Goal: Task Accomplishment & Management: Manage account settings

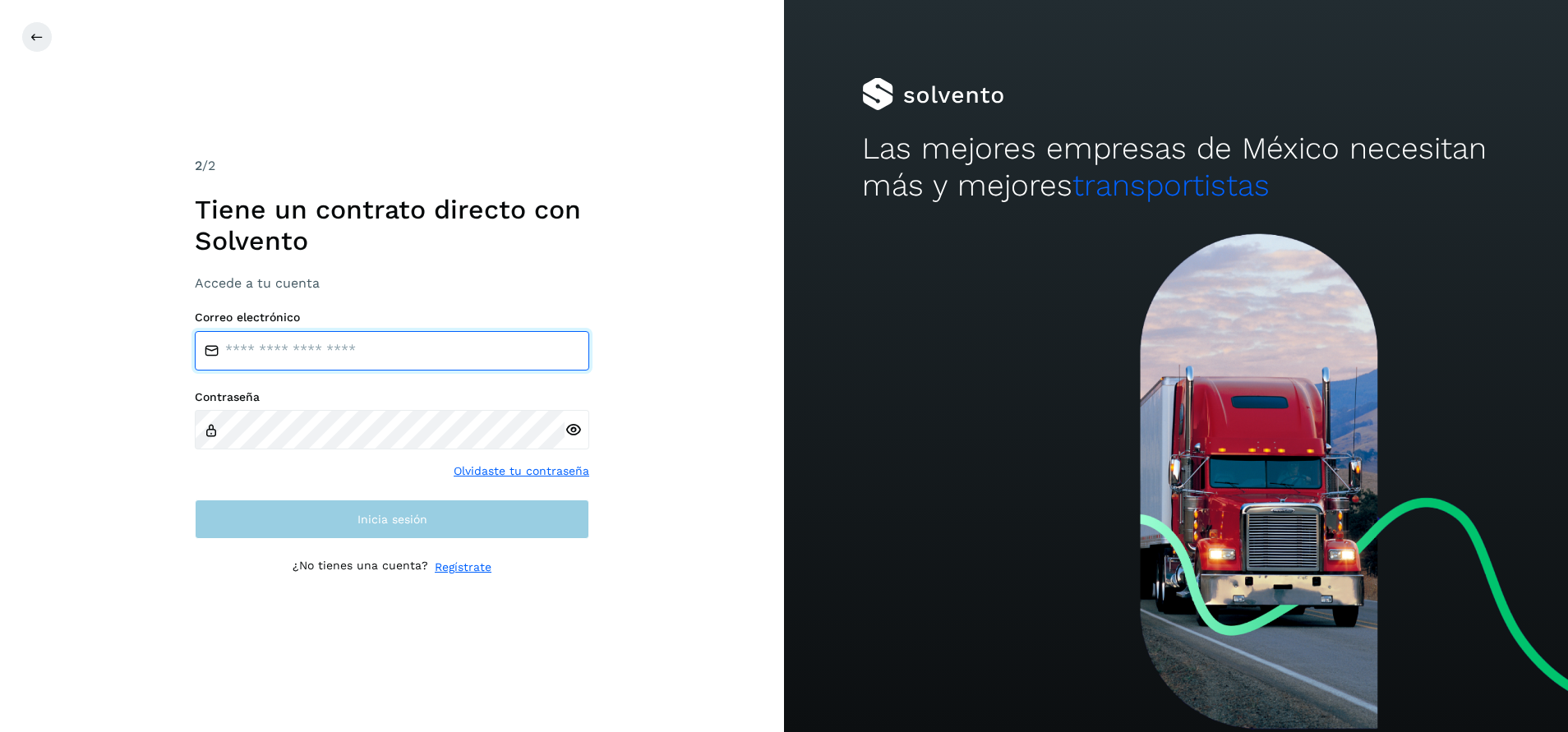
type input "**********"
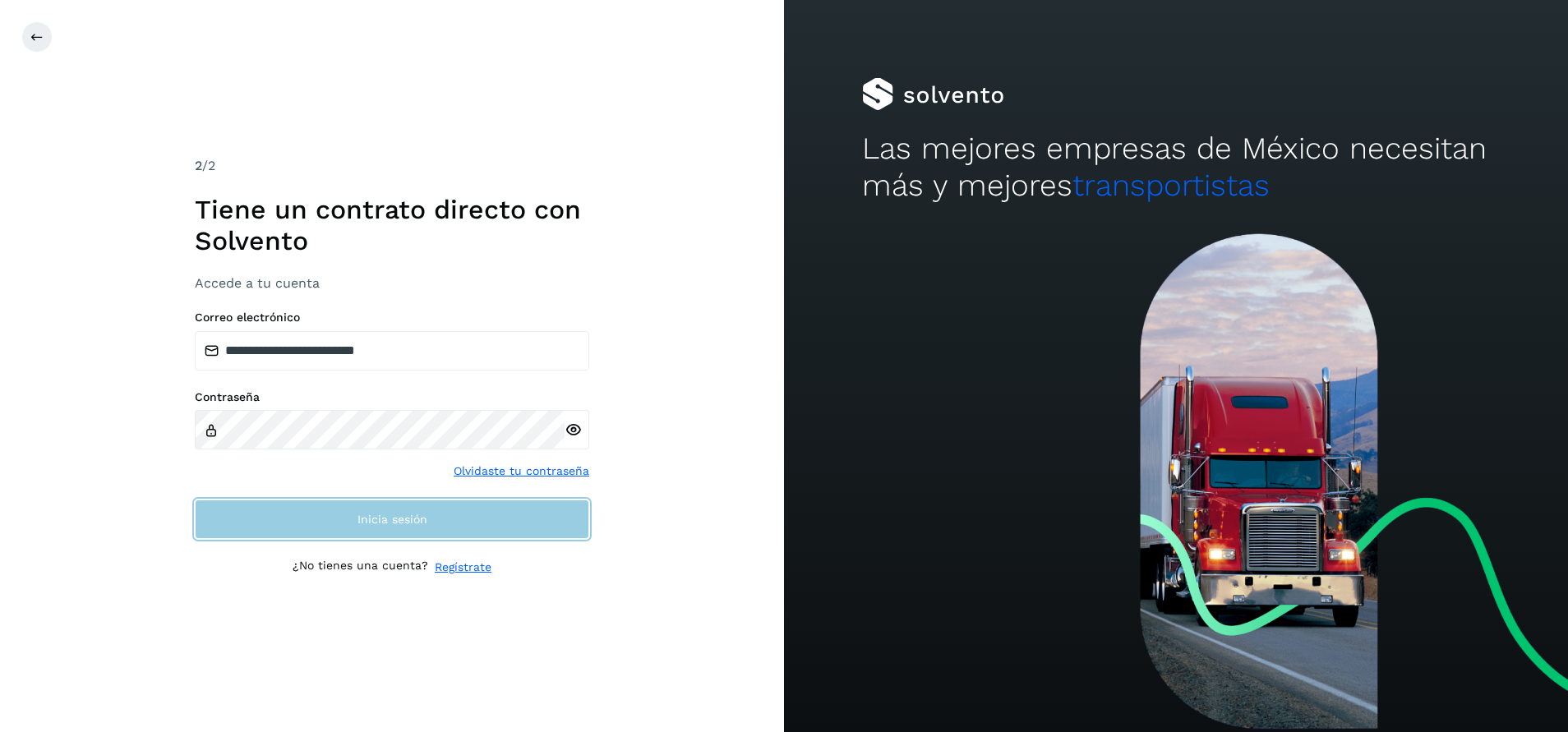
click at [469, 520] on button "Inicia sesión" at bounding box center [392, 519] width 395 height 39
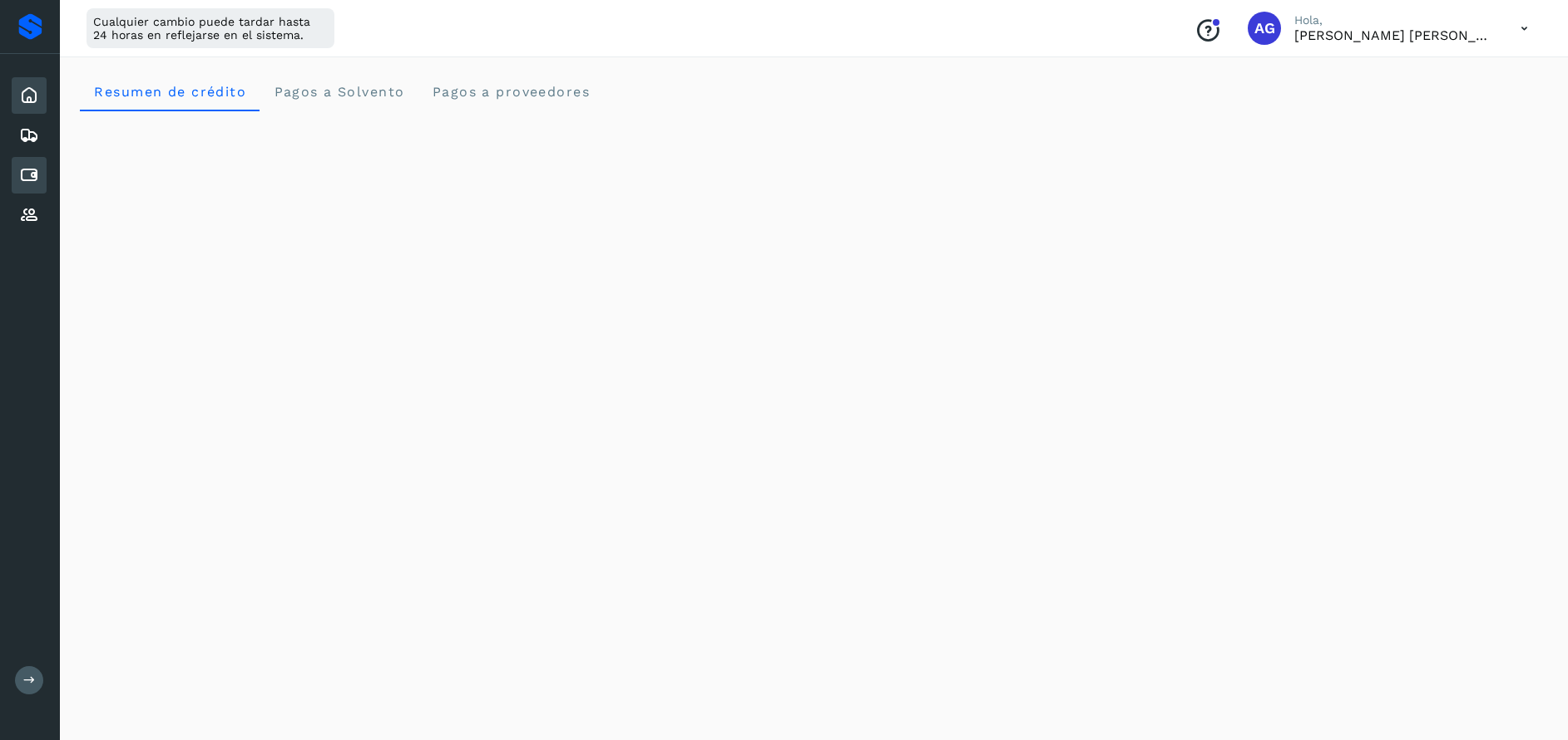
click at [31, 167] on icon at bounding box center [29, 175] width 20 height 20
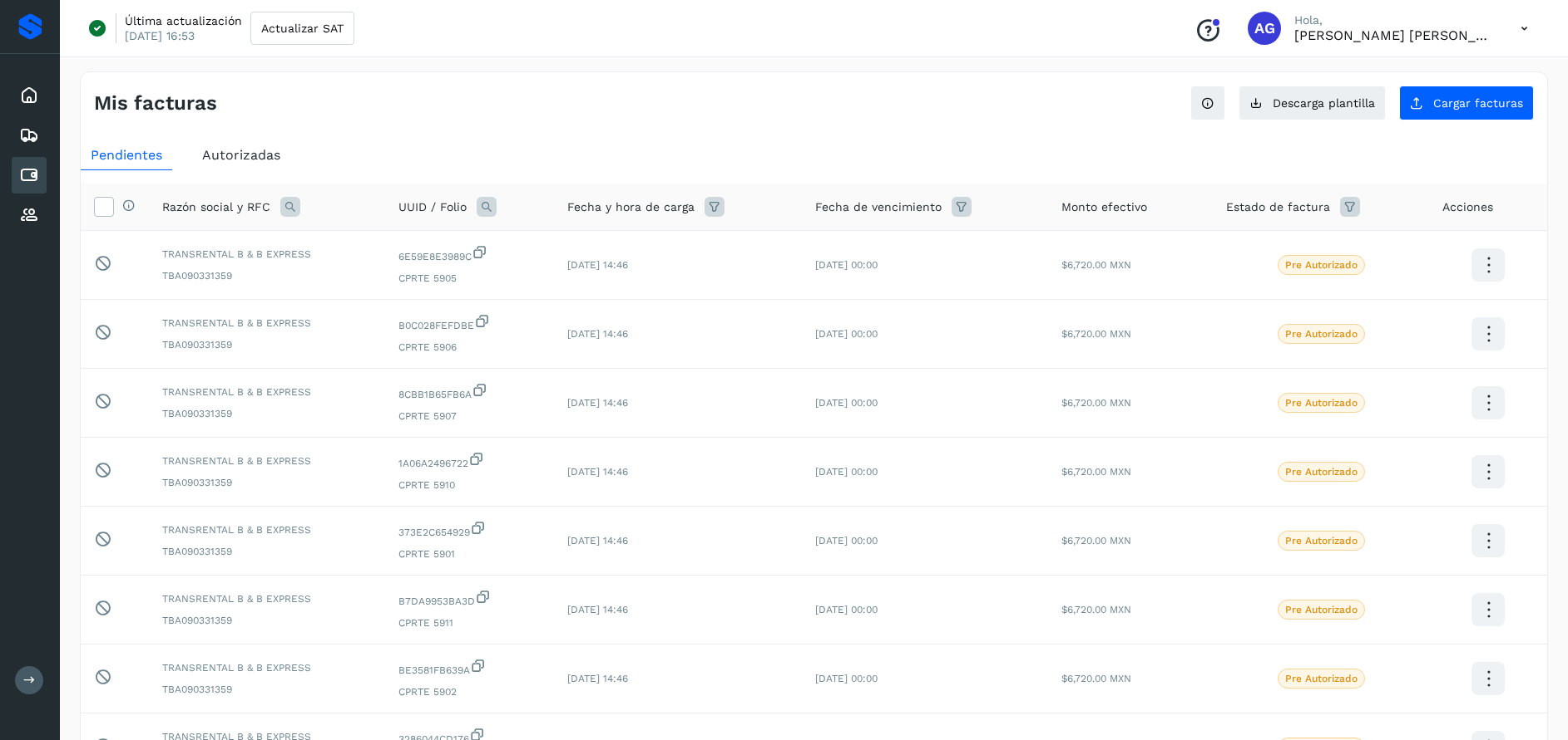
click at [269, 153] on span "Autorizadas" at bounding box center [241, 155] width 78 height 15
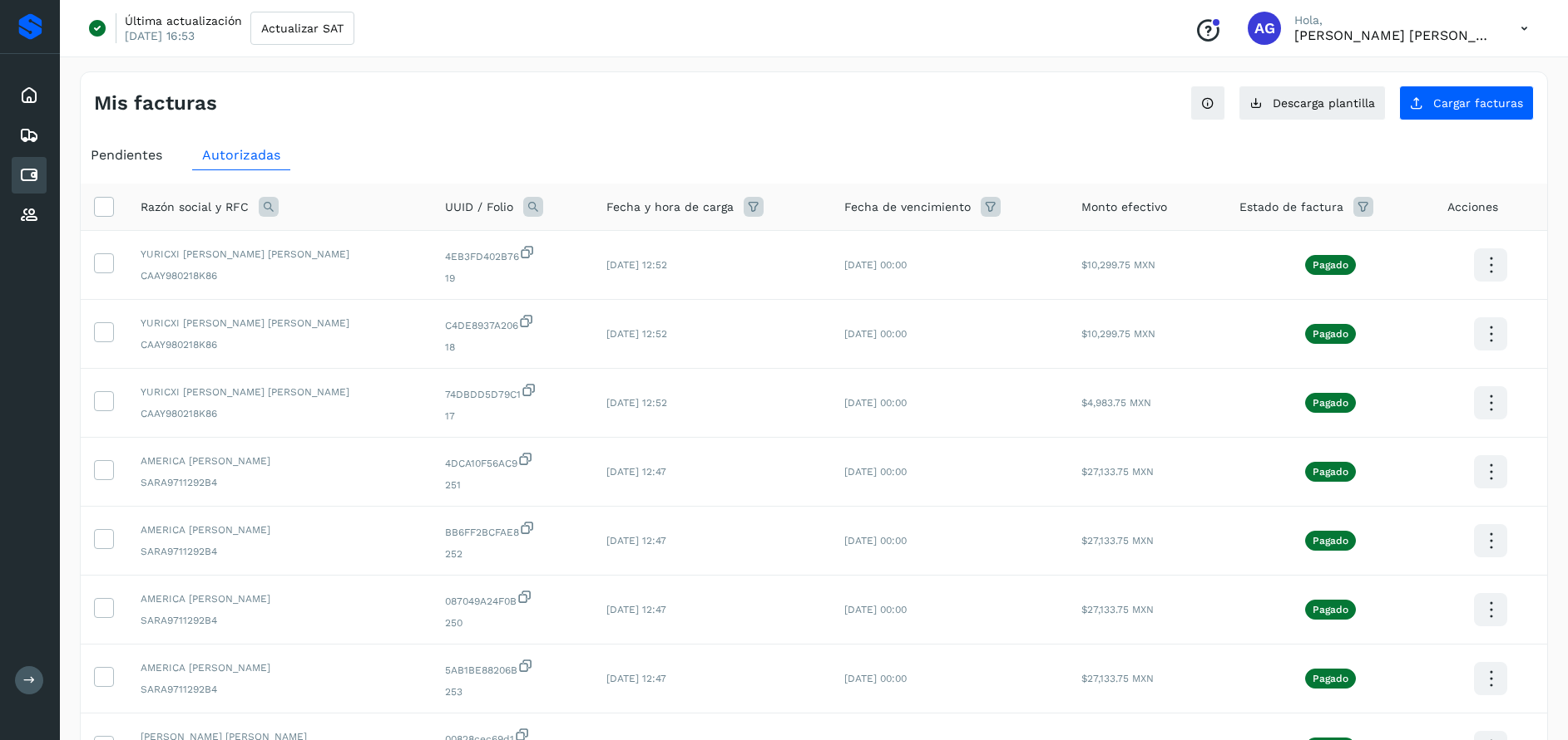
click at [276, 207] on icon at bounding box center [269, 207] width 20 height 20
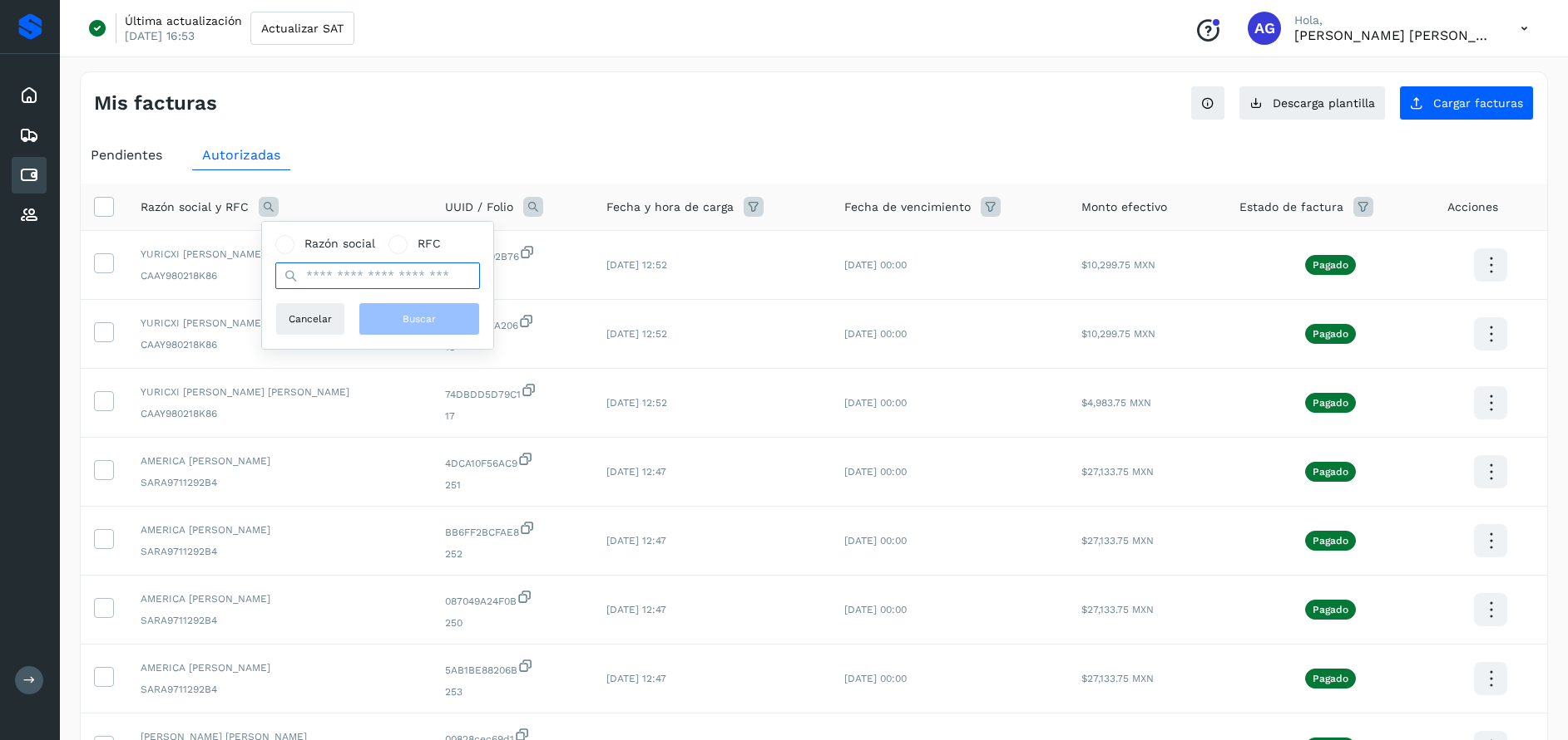
click at [359, 270] on input "text" at bounding box center [378, 276] width 205 height 27
type input "******"
click at [397, 322] on button "Buscar" at bounding box center [420, 319] width 122 height 33
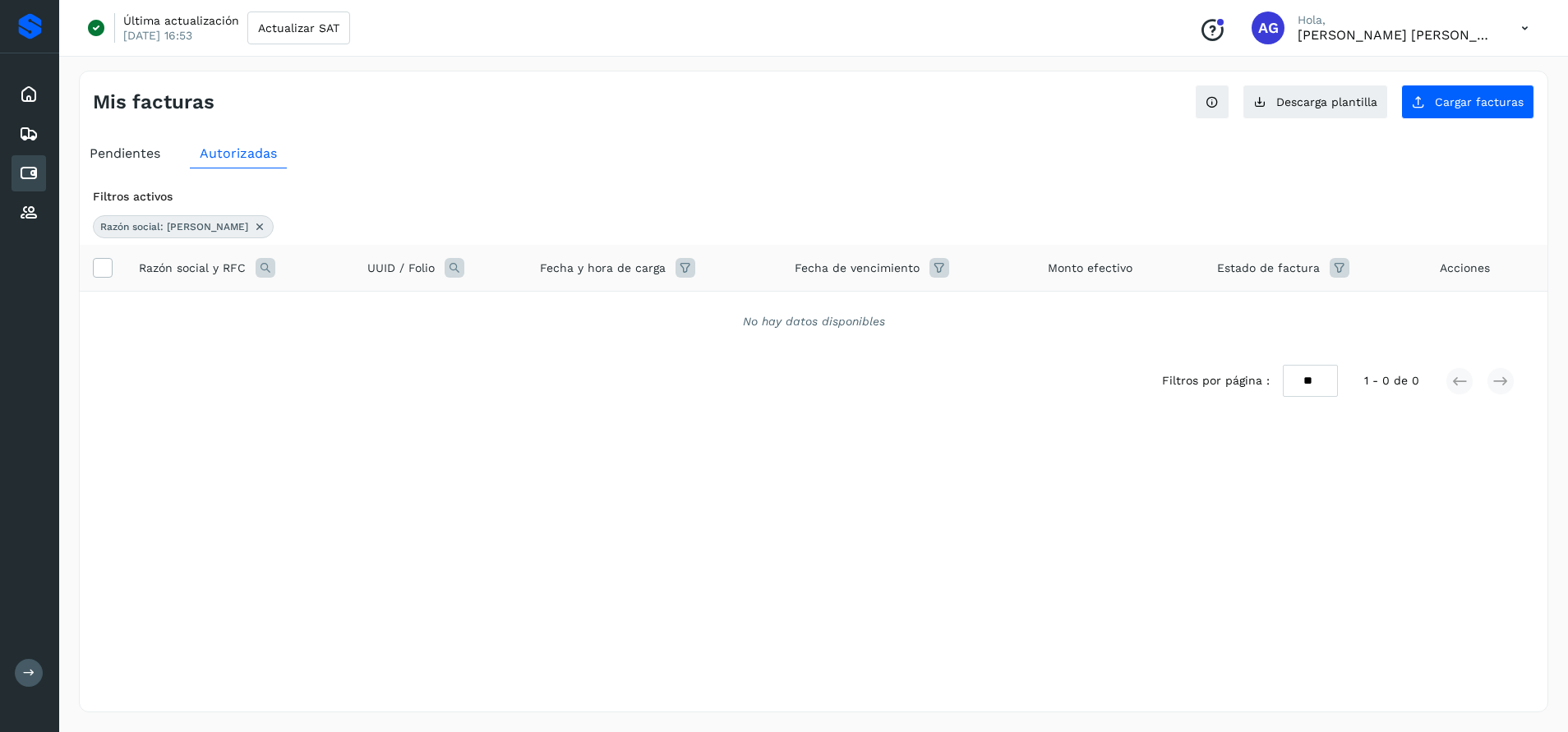
click at [253, 226] on icon at bounding box center [260, 227] width 13 height 13
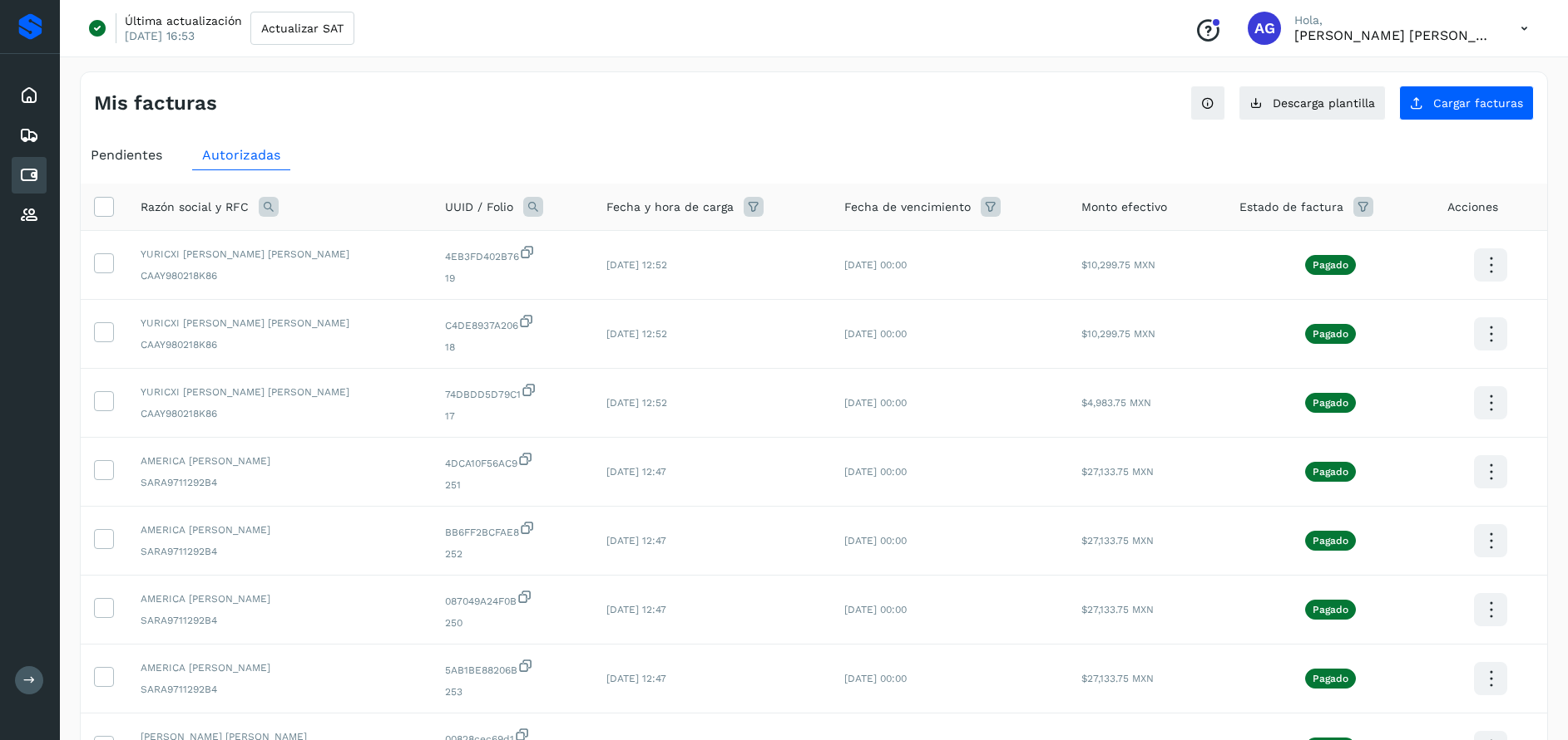
click at [264, 211] on icon at bounding box center [269, 207] width 20 height 20
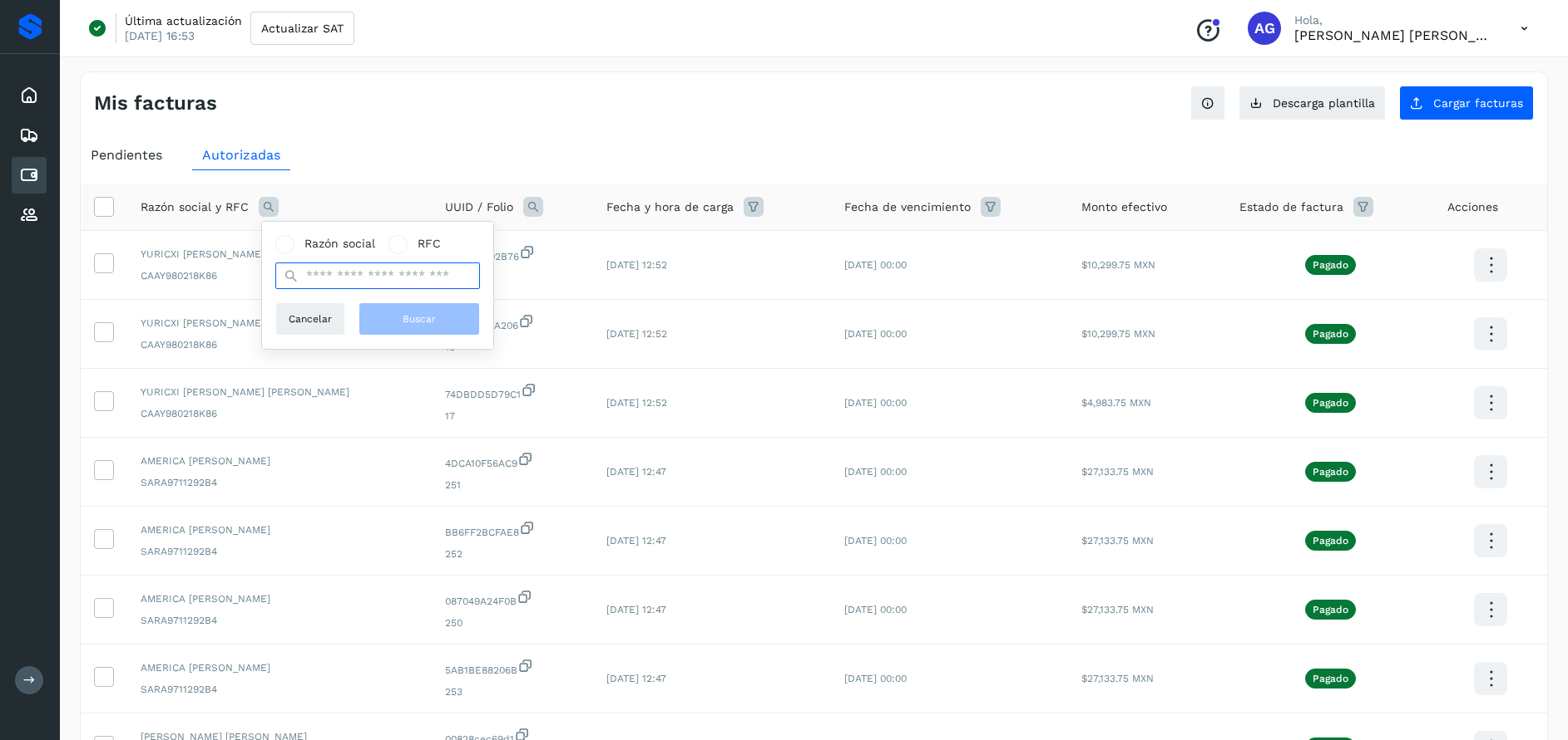
click at [369, 273] on input "text" at bounding box center [378, 276] width 205 height 27
click at [320, 271] on input "text" at bounding box center [378, 276] width 205 height 27
paste input "**********"
type input "**********"
click at [423, 319] on span "Buscar" at bounding box center [419, 319] width 33 height 14
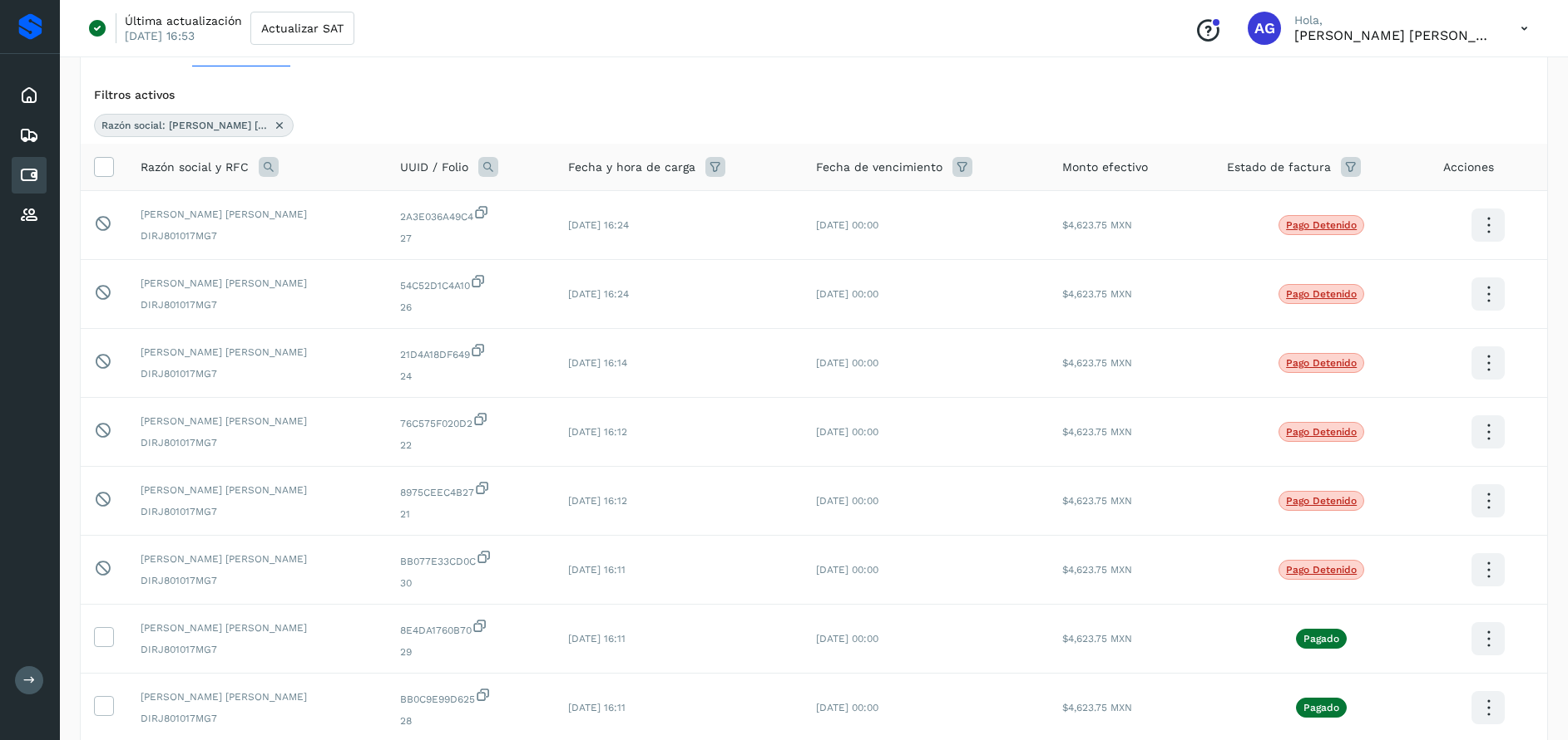
scroll to position [102, 0]
click at [31, 92] on icon at bounding box center [29, 96] width 20 height 20
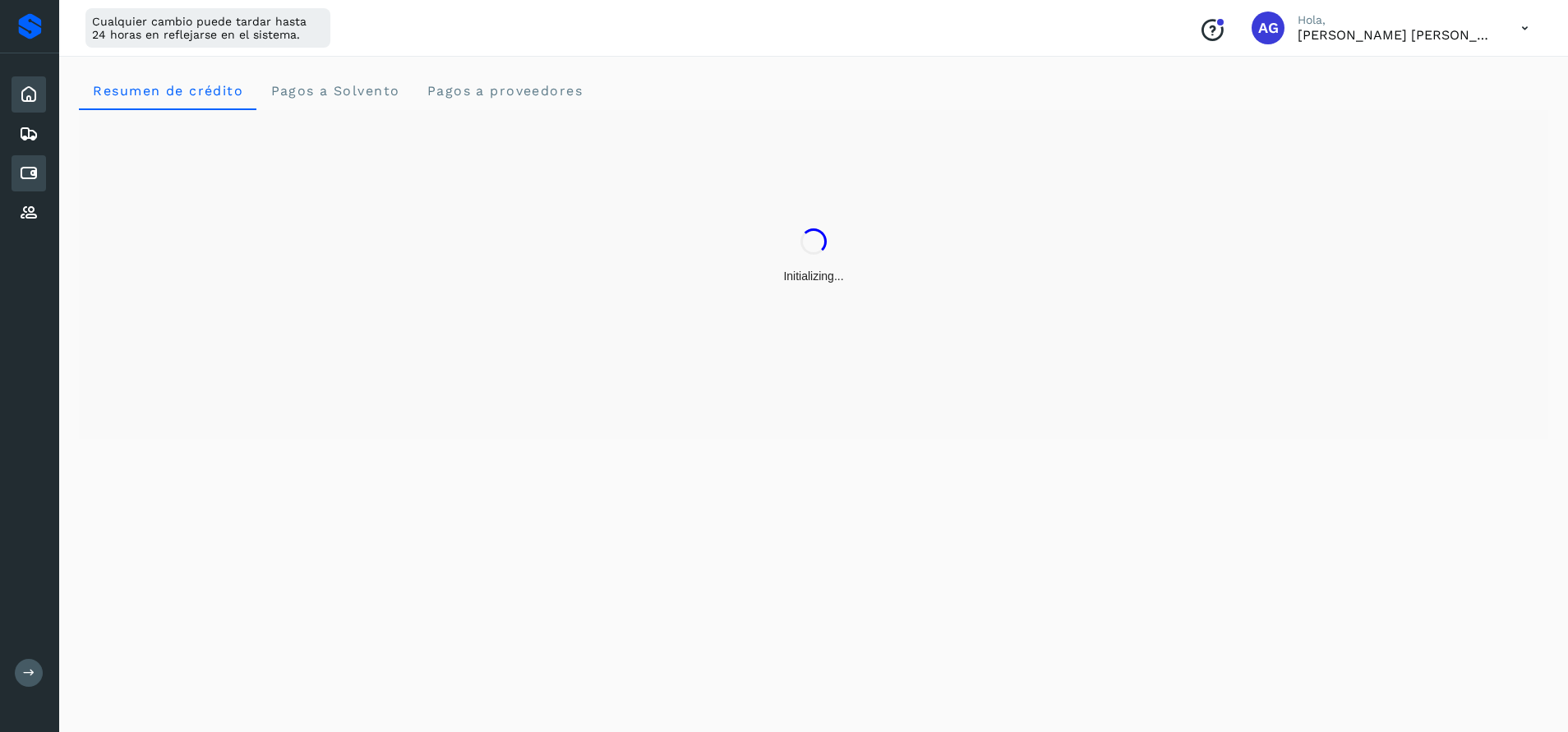
click at [39, 177] on div "Cuentas por pagar" at bounding box center [29, 174] width 34 height 36
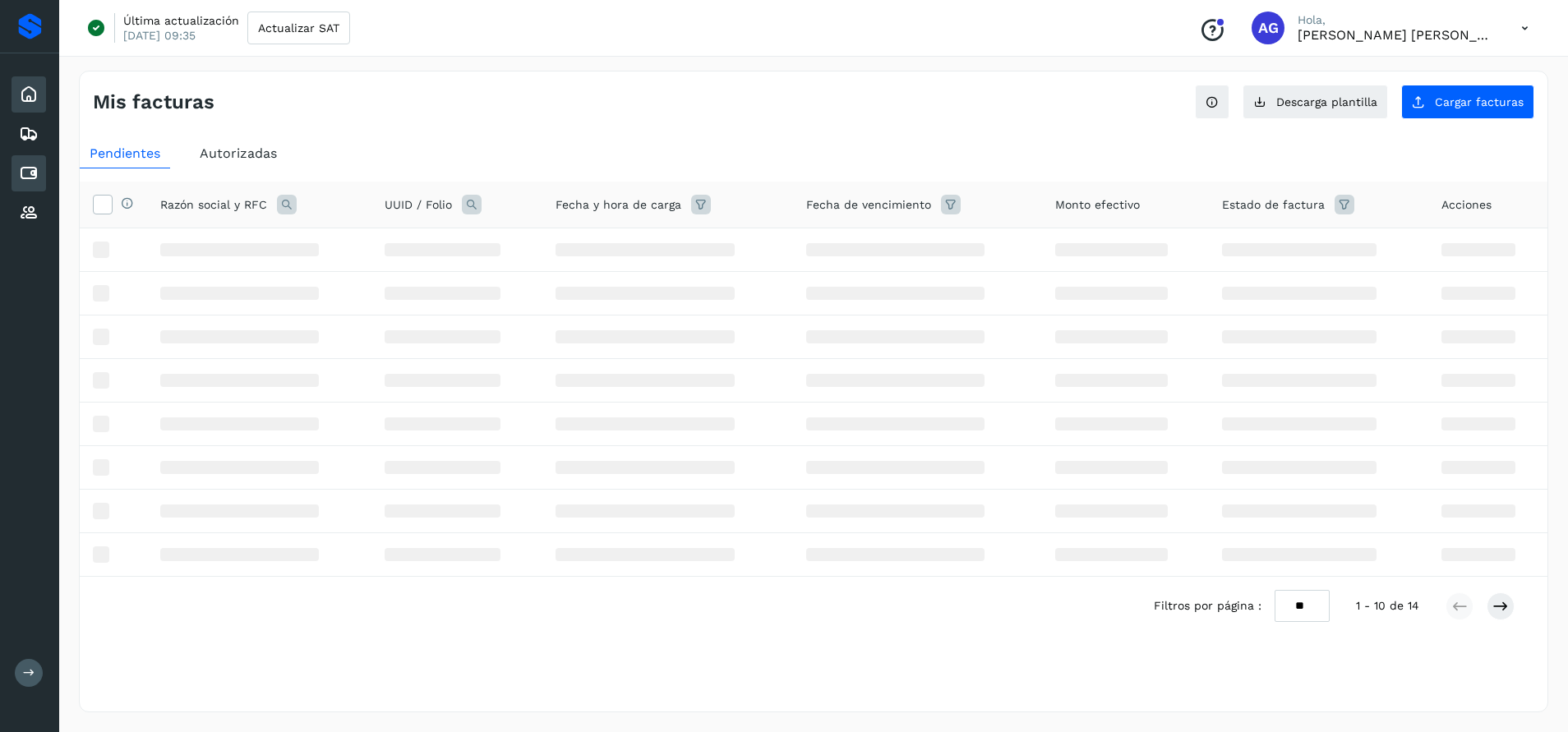
click at [37, 99] on icon at bounding box center [29, 95] width 20 height 20
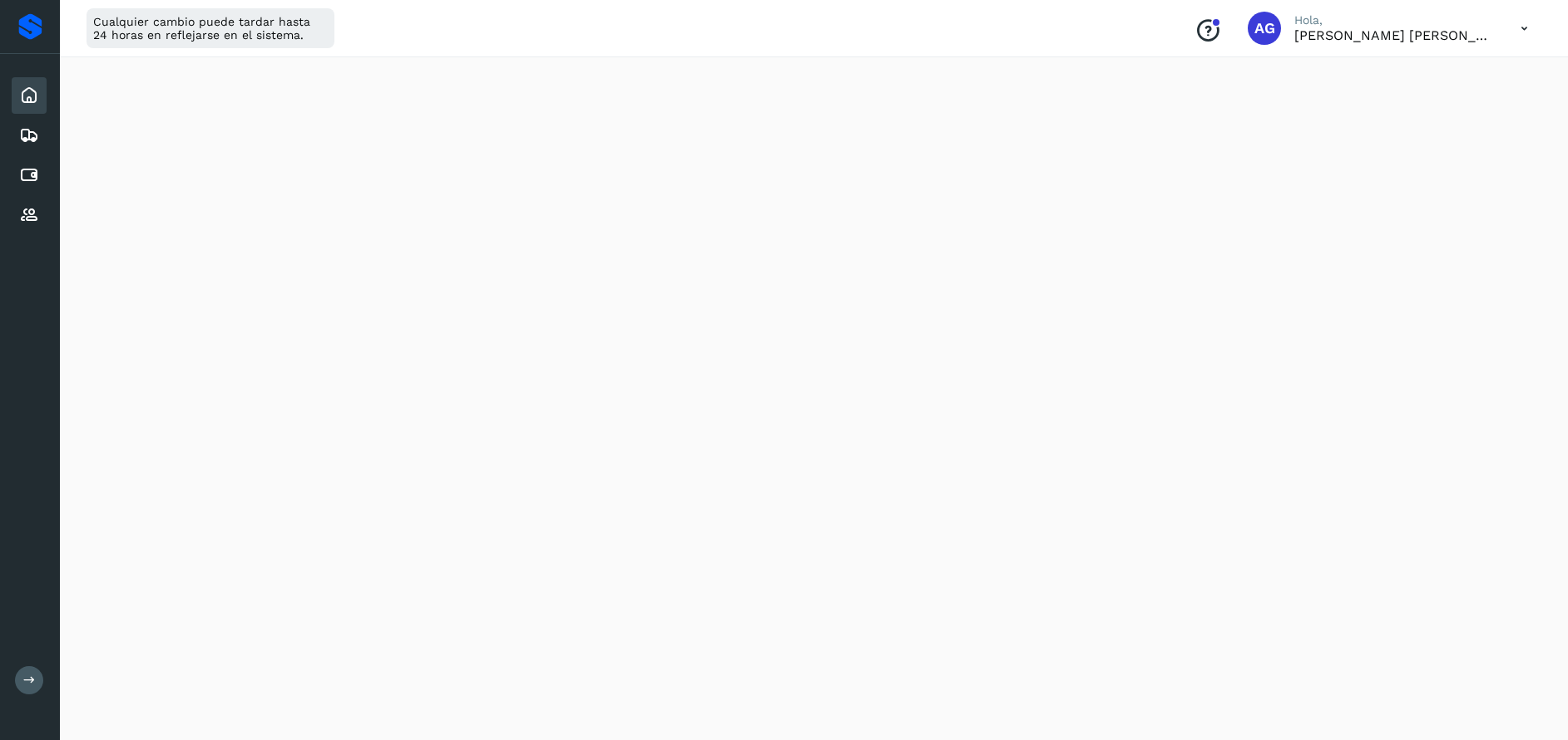
scroll to position [758, 0]
click at [34, 186] on div "Cuentas por pagar" at bounding box center [29, 176] width 35 height 37
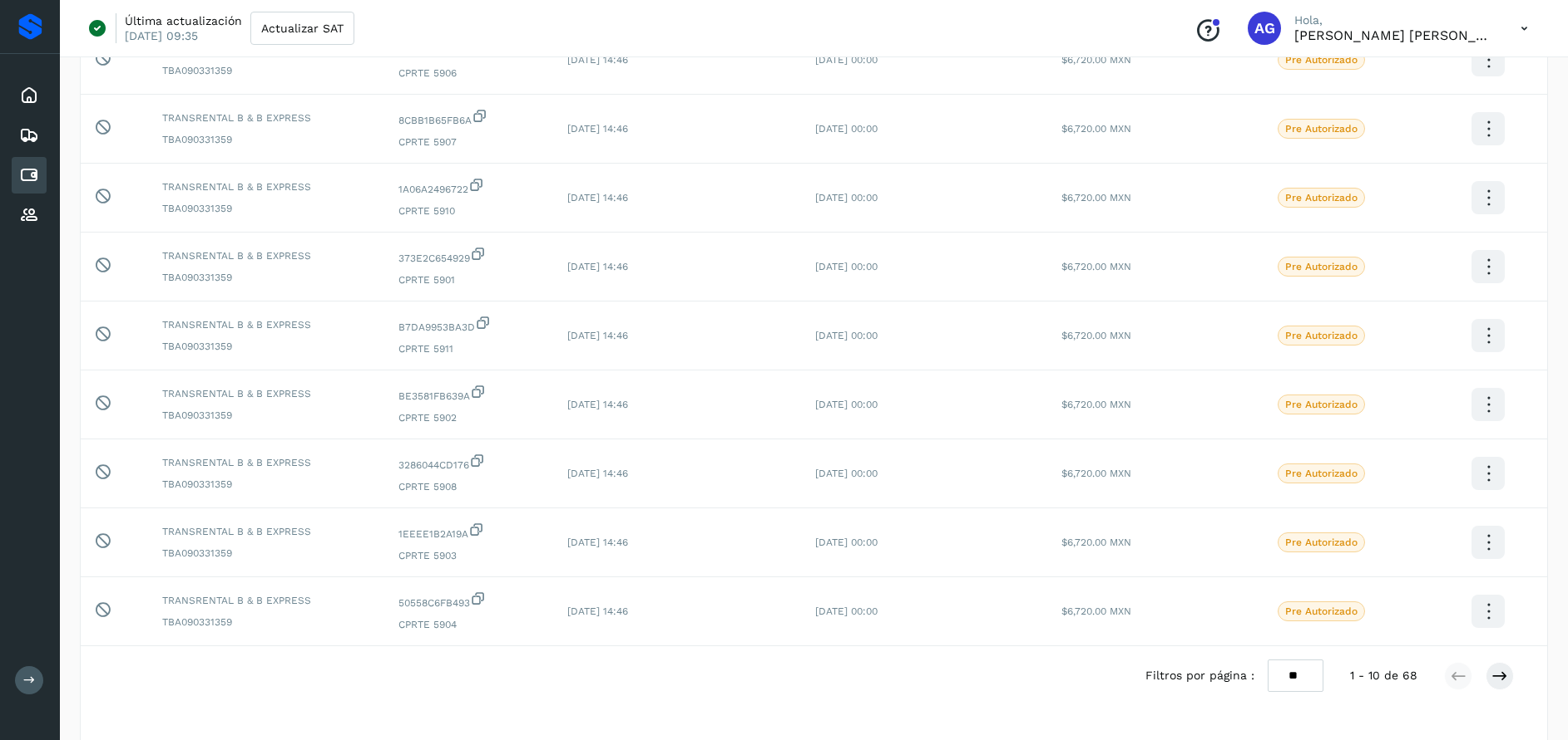
scroll to position [322, 0]
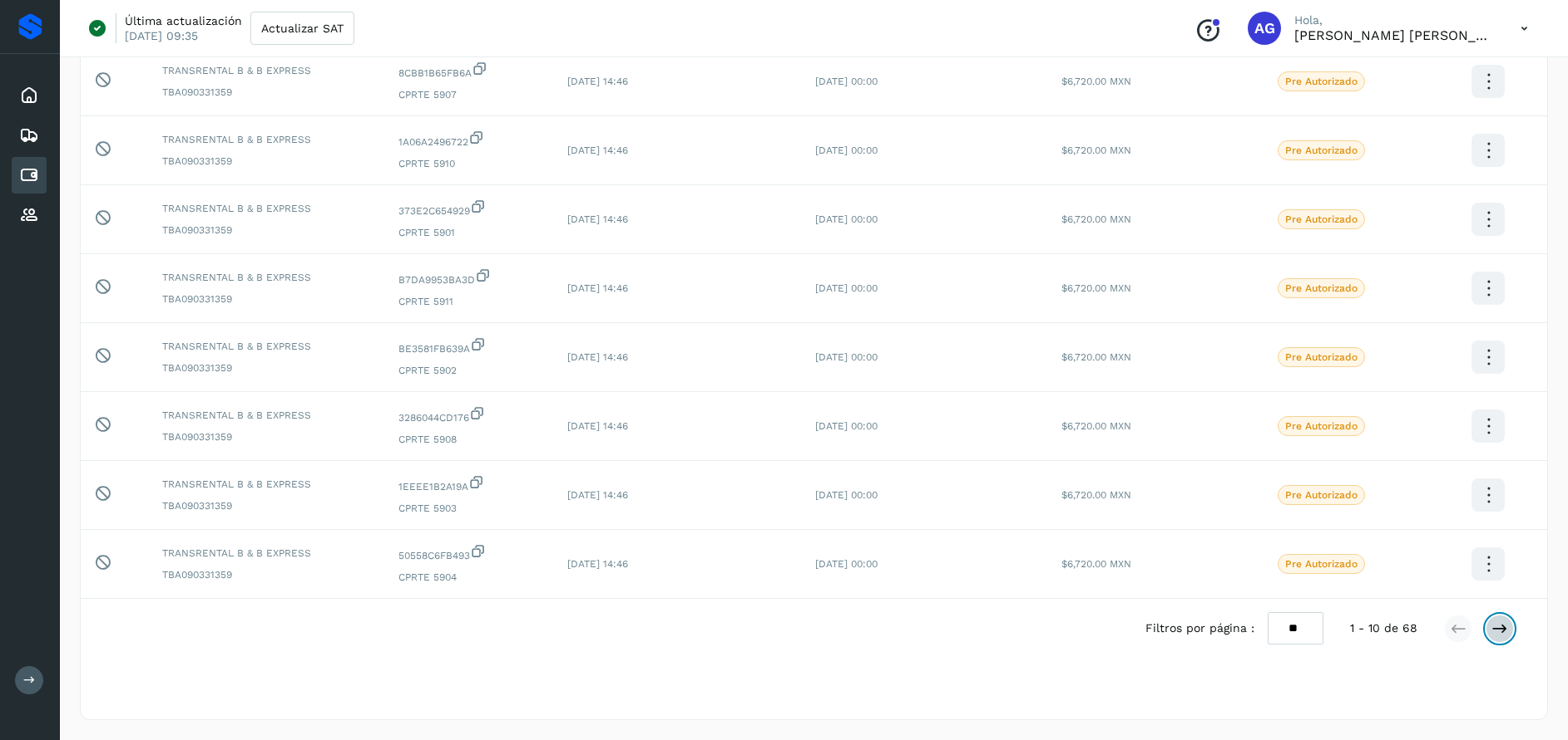
click at [1503, 630] on icon at bounding box center [1498, 629] width 16 height 16
click at [1502, 632] on icon at bounding box center [1498, 629] width 16 height 16
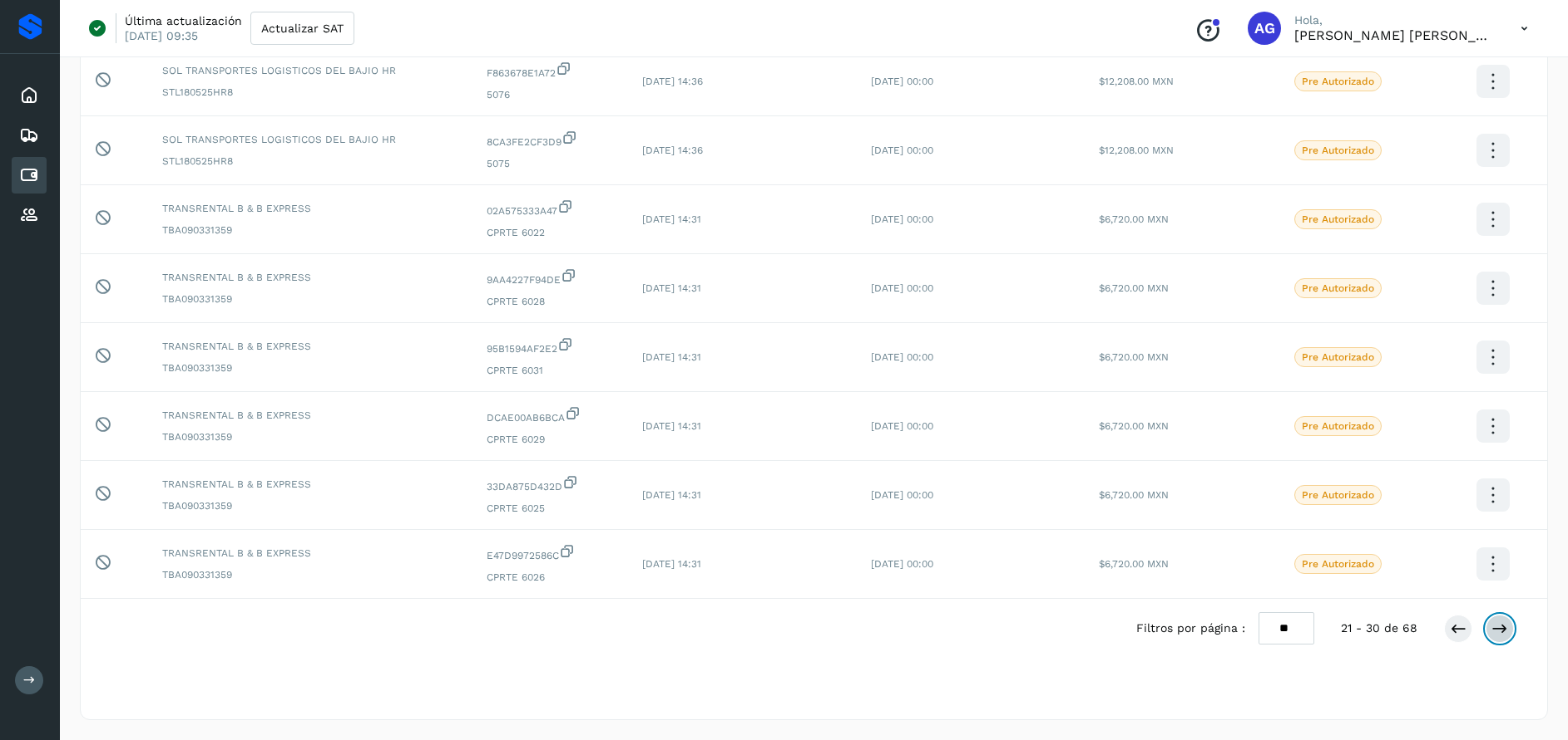
click at [1510, 623] on button at bounding box center [1498, 629] width 28 height 28
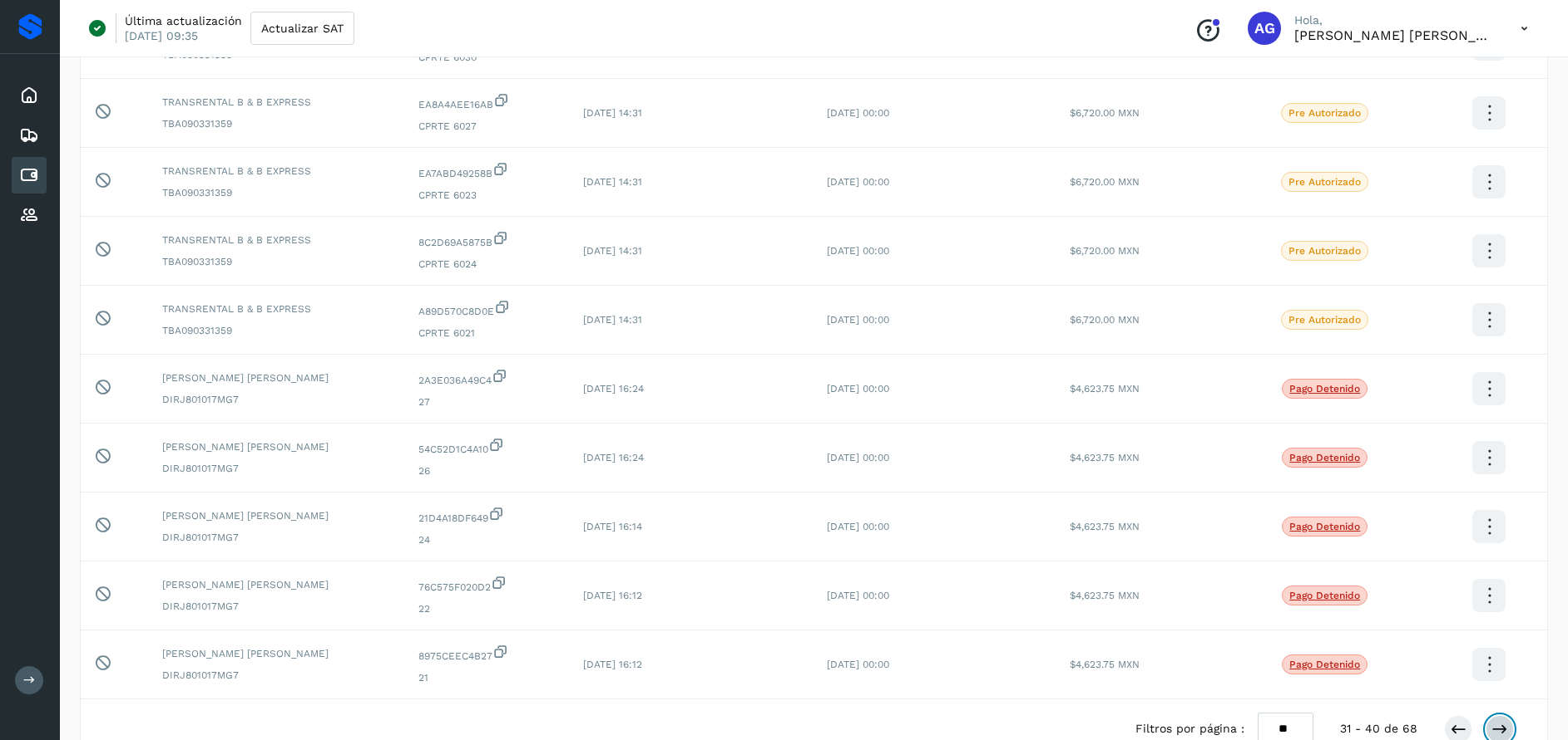
scroll to position [246, 0]
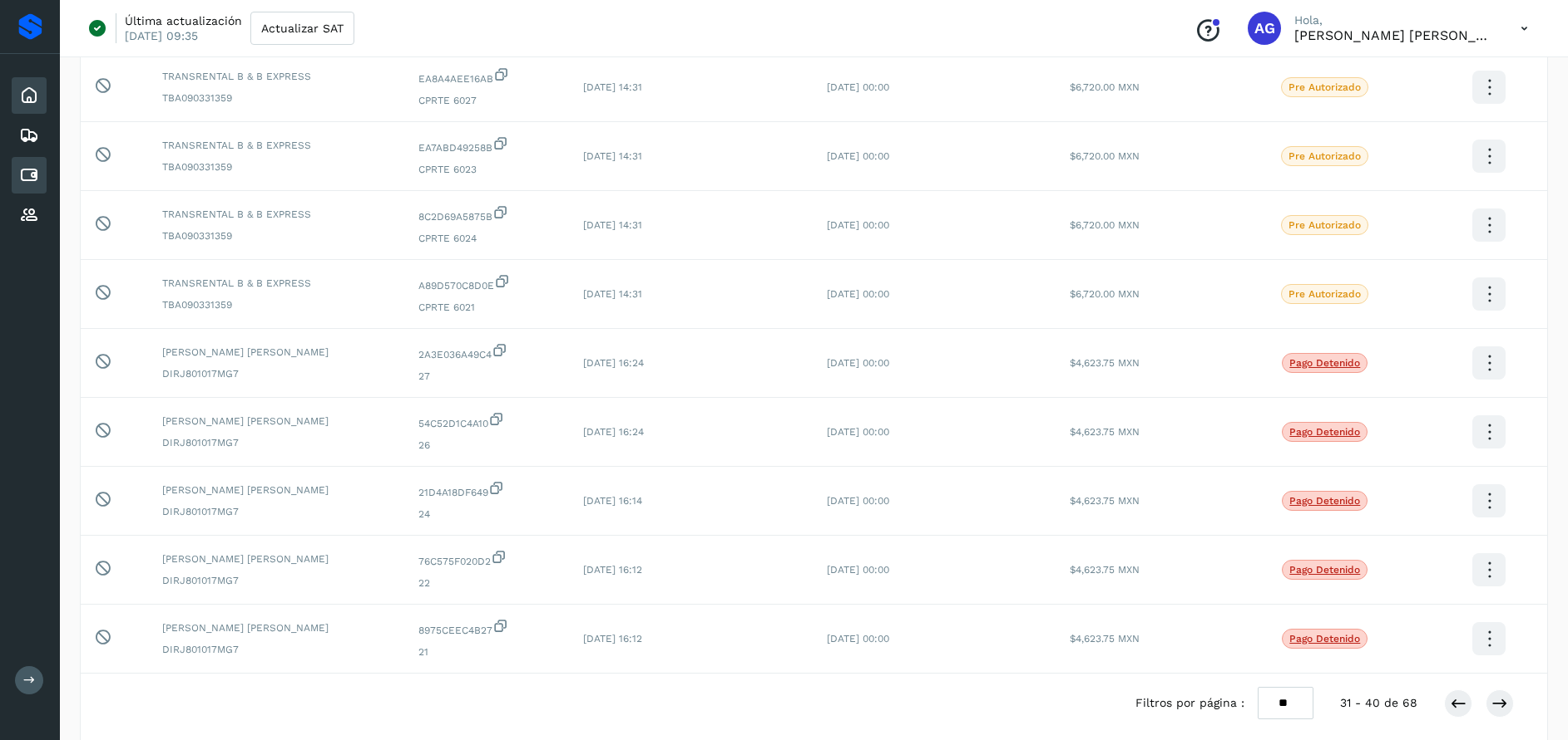
click at [39, 91] on icon at bounding box center [29, 96] width 20 height 20
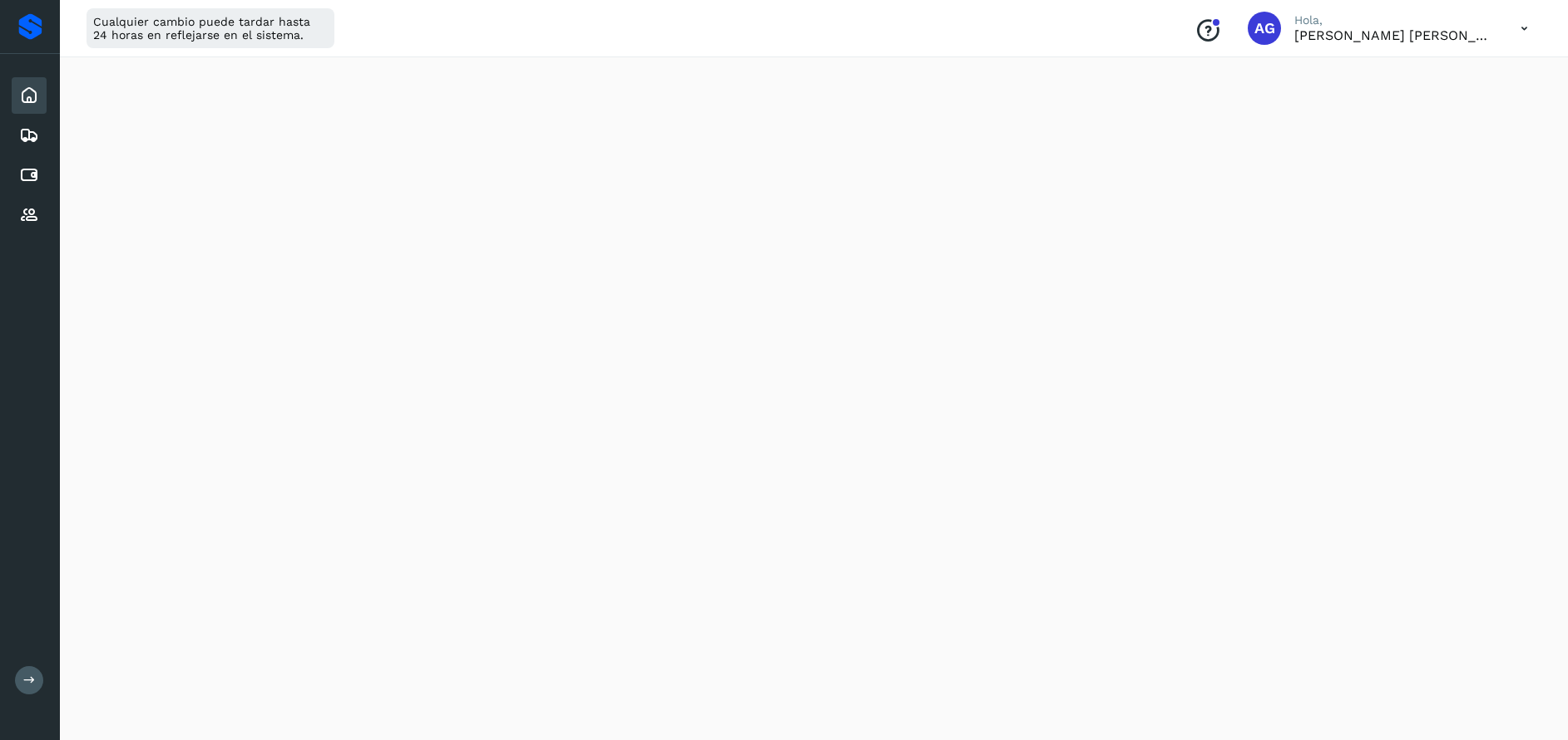
scroll to position [313, 0]
